Goal: Task Accomplishment & Management: Use online tool/utility

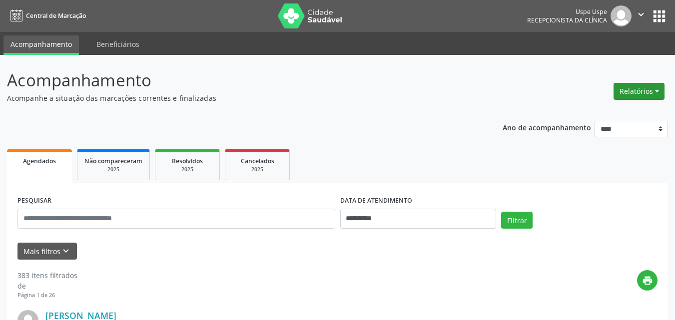
click at [652, 85] on button "Relatórios" at bounding box center [638, 91] width 51 height 17
click at [604, 111] on link "Agendamentos" at bounding box center [609, 113] width 107 height 14
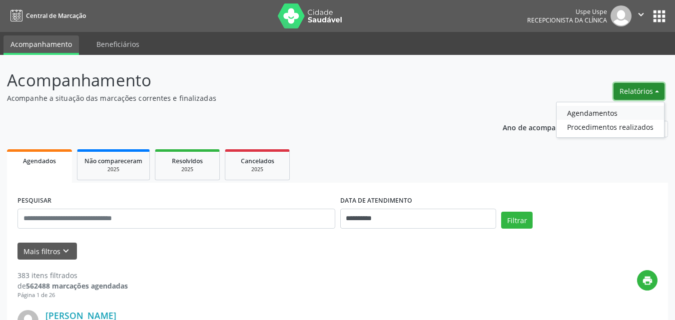
select select "*"
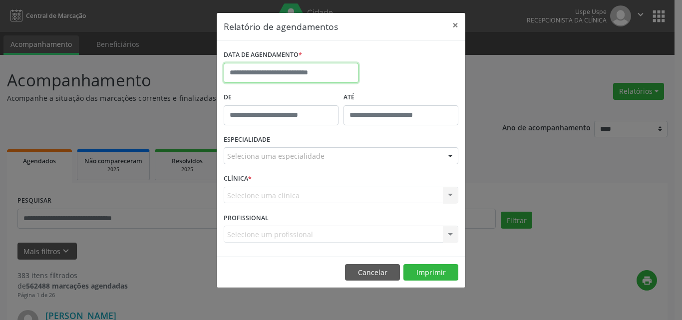
click at [261, 75] on input "text" at bounding box center [291, 73] width 135 height 20
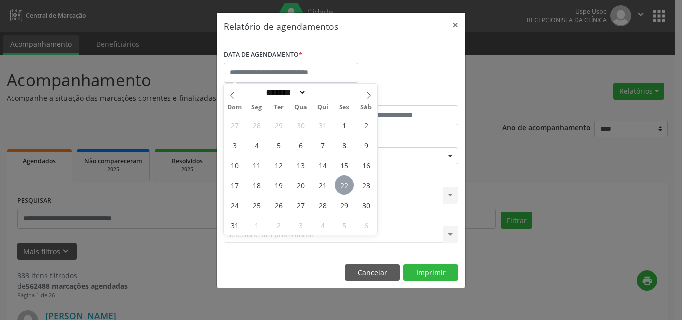
click at [347, 186] on span "22" at bounding box center [344, 184] width 19 height 19
type input "**********"
click at [347, 186] on span "22" at bounding box center [344, 184] width 19 height 19
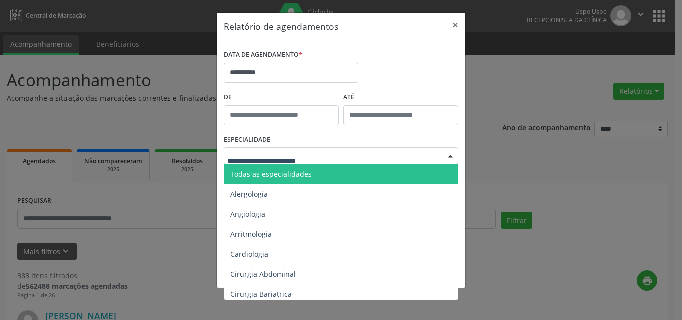
click at [255, 177] on span "Todas as especialidades" at bounding box center [270, 173] width 81 height 9
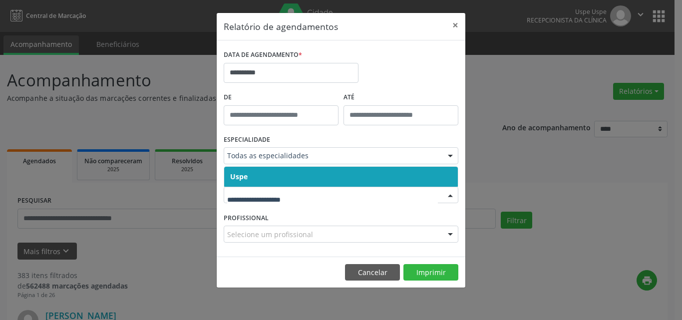
drag, startPoint x: 258, startPoint y: 171, endPoint x: 269, endPoint y: 187, distance: 19.4
click at [258, 171] on span "Uspe" at bounding box center [341, 177] width 234 height 20
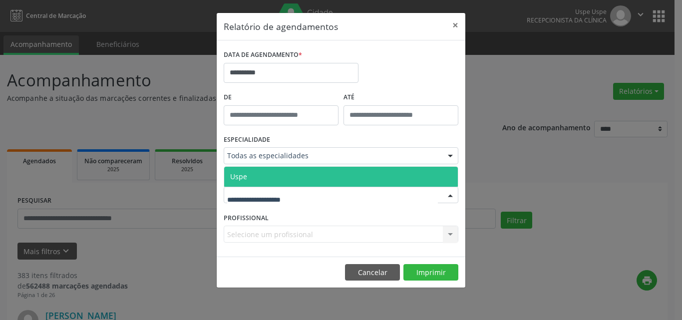
click at [262, 181] on span "Uspe" at bounding box center [341, 177] width 234 height 20
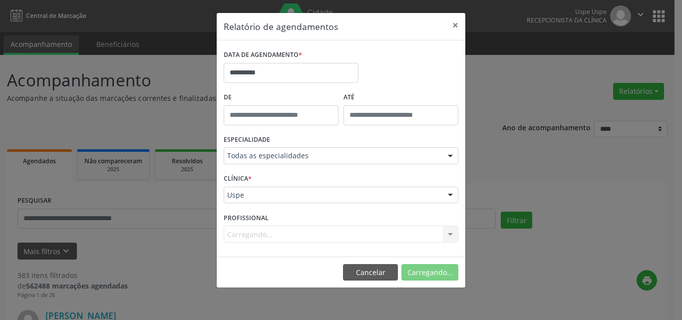
click at [256, 232] on div "Carregando... Nenhum resultado encontrado para: " " Não há nenhuma opção para s…" at bounding box center [341, 234] width 235 height 17
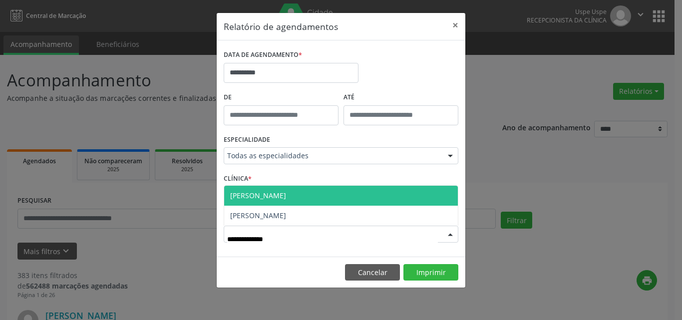
type input "**********"
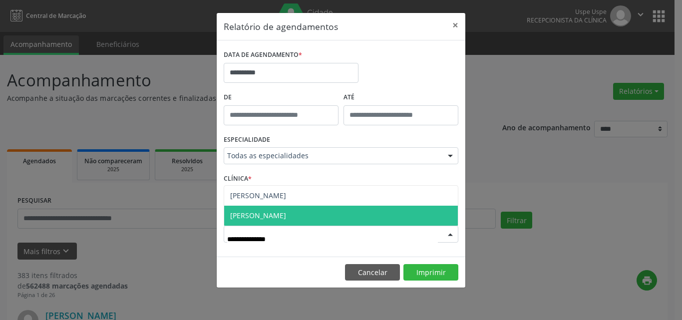
click at [352, 217] on span "[PERSON_NAME]" at bounding box center [341, 216] width 234 height 20
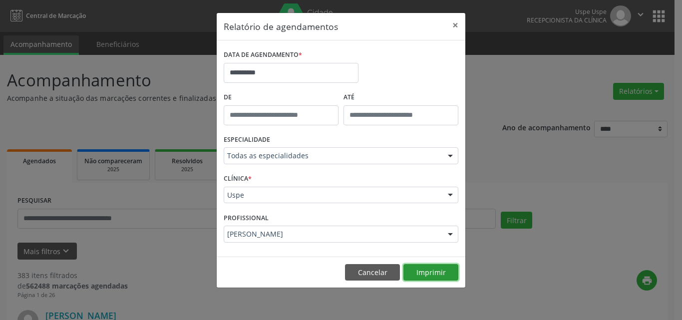
click at [421, 266] on button "Imprimir" at bounding box center [430, 272] width 55 height 17
